Goal: Find specific page/section: Find specific page/section

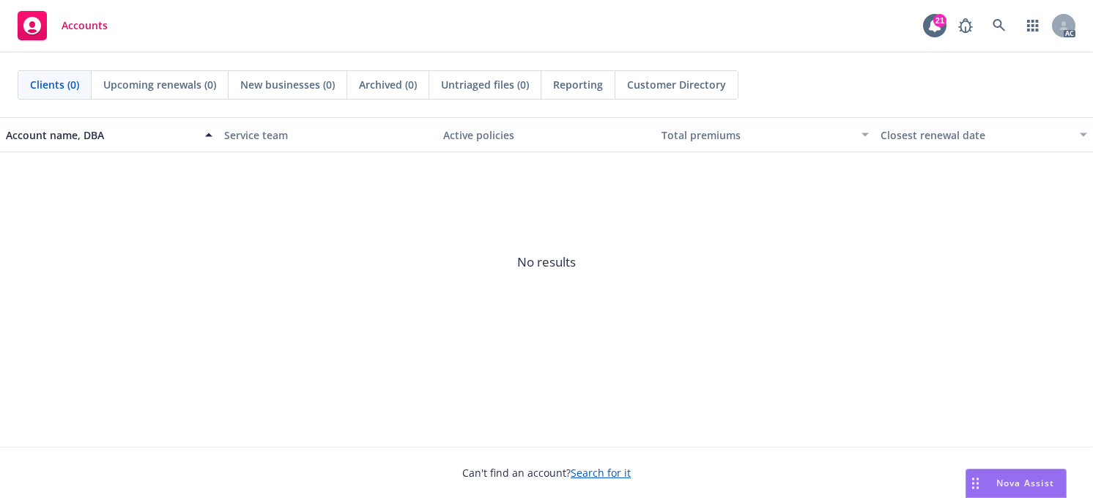
click at [307, 327] on span "No results" at bounding box center [546, 262] width 1093 height 220
